Goal: Navigation & Orientation: Find specific page/section

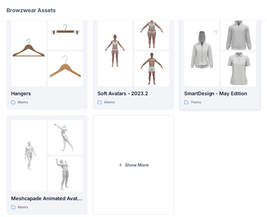
scroll to position [135, 0]
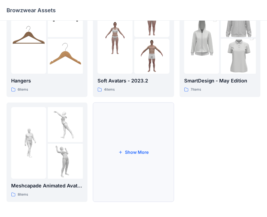
click at [140, 165] on button "Show More" at bounding box center [133, 153] width 81 height 100
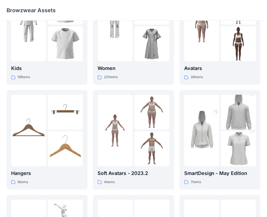
scroll to position [0, 0]
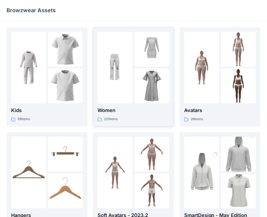
click at [123, 76] on img at bounding box center [115, 67] width 35 height 35
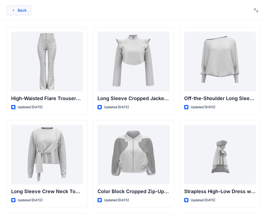
click at [20, 6] on button "Back" at bounding box center [19, 10] width 25 height 10
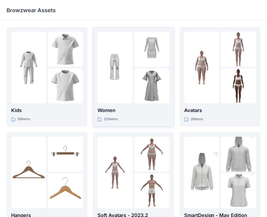
click at [149, 45] on img at bounding box center [151, 49] width 35 height 35
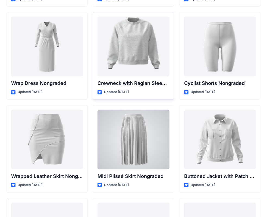
scroll to position [4802, 0]
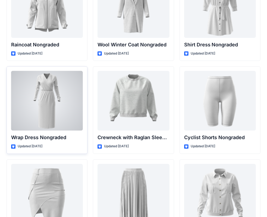
click at [60, 102] on div at bounding box center [47, 101] width 72 height 60
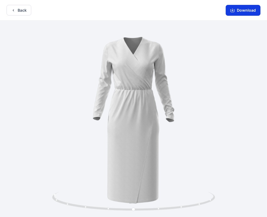
click at [233, 11] on icon "button" at bounding box center [232, 10] width 4 height 4
